Goal: Information Seeking & Learning: Learn about a topic

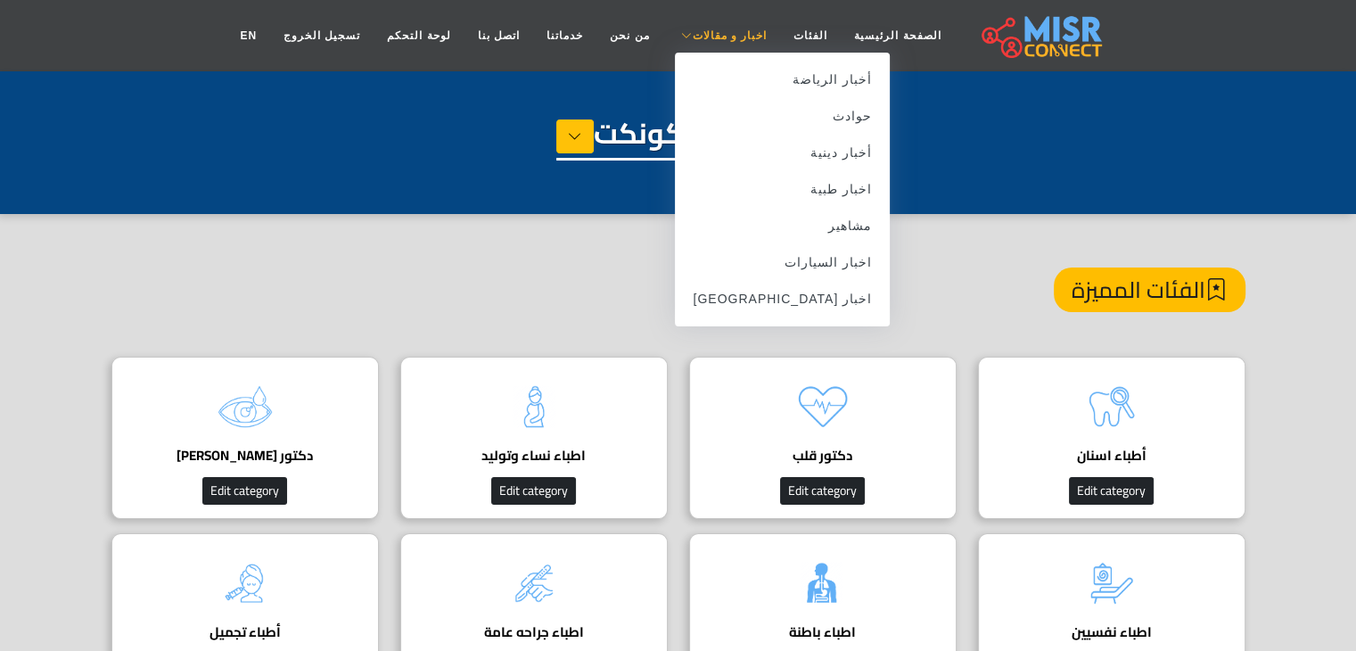
click at [727, 30] on span "اخبار و مقالات" at bounding box center [729, 36] width 75 height 16
click at [778, 228] on link "مشاهير" at bounding box center [782, 226] width 215 height 37
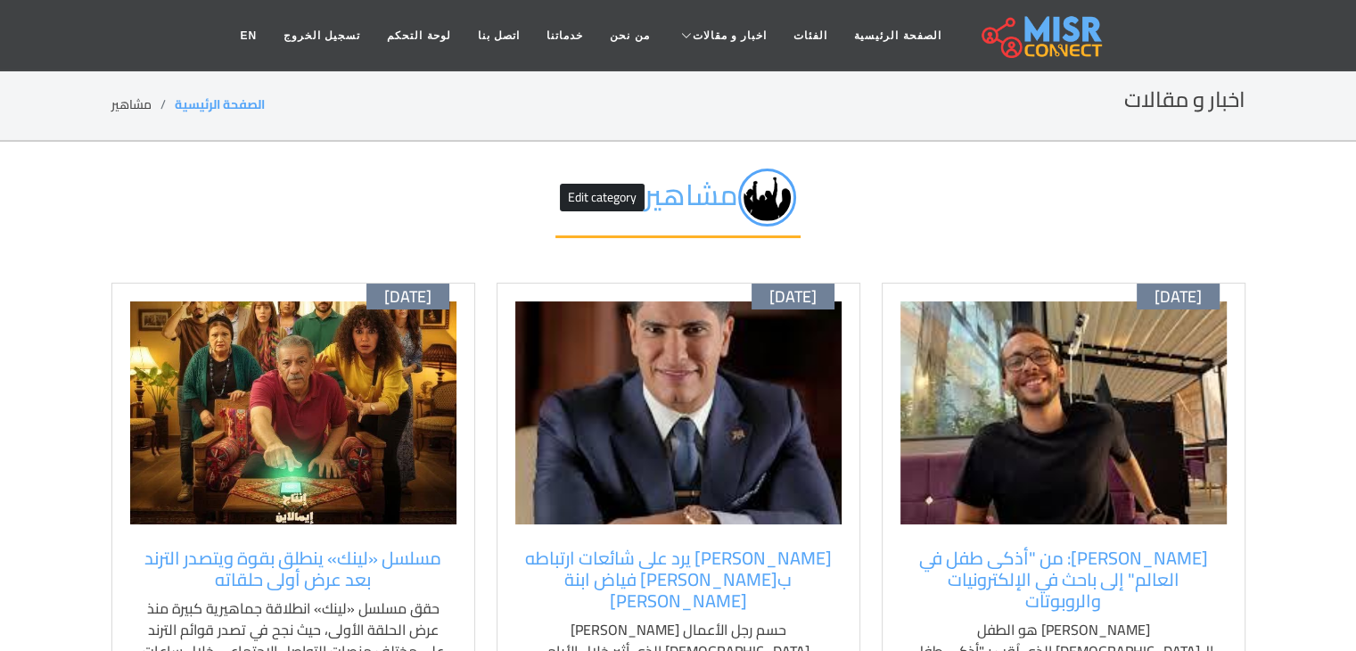
click at [1018, 391] on img at bounding box center [1064, 412] width 326 height 223
